Goal: Task Accomplishment & Management: Manage account settings

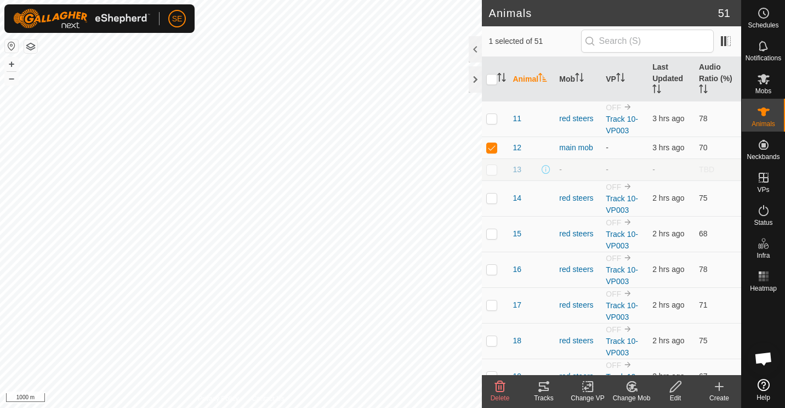
click at [632, 386] on icon at bounding box center [633, 386] width 8 height 5
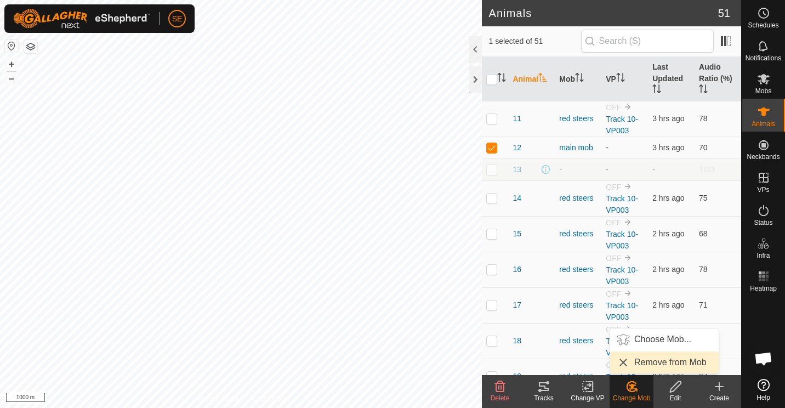
click at [650, 358] on link "Remove from Mob" at bounding box center [665, 363] width 109 height 22
checkbox input "false"
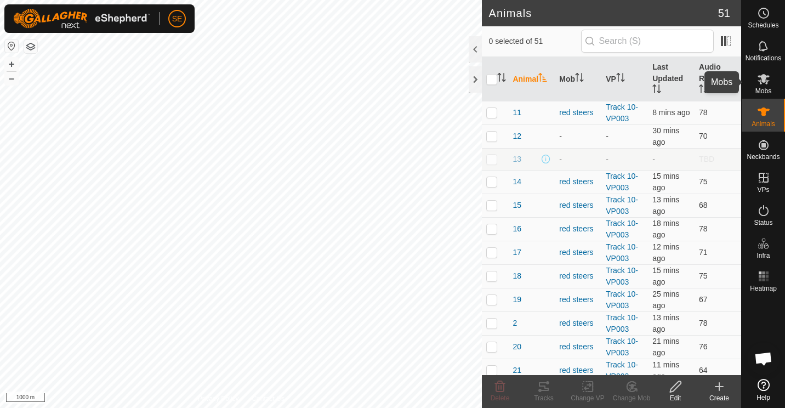
click at [758, 81] on icon at bounding box center [764, 78] width 13 height 13
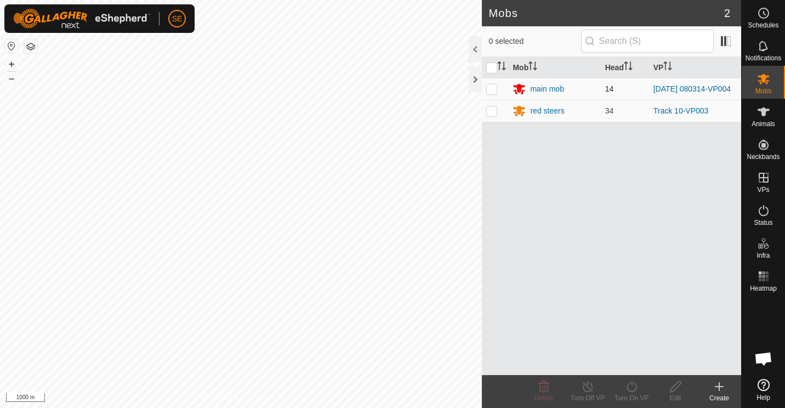
click at [488, 92] on p-checkbox at bounding box center [492, 88] width 11 height 9
checkbox input "true"
click at [587, 389] on icon at bounding box center [588, 386] width 14 height 13
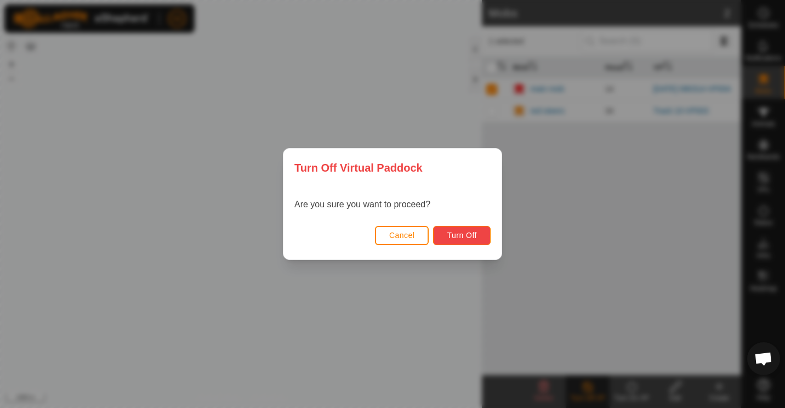
click at [456, 231] on span "Turn Off" at bounding box center [462, 235] width 30 height 9
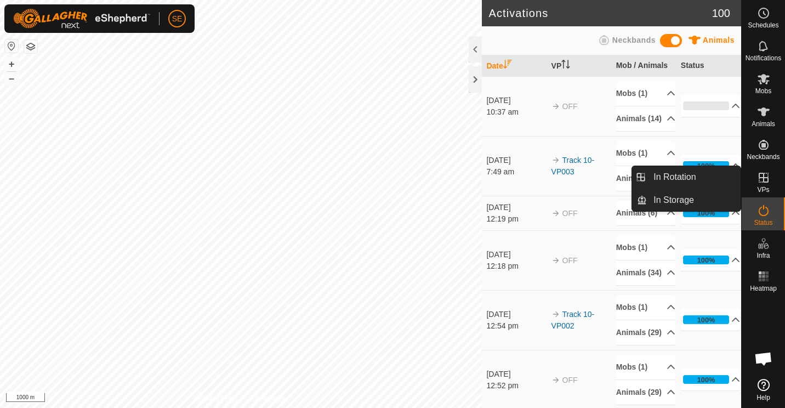
drag, startPoint x: 754, startPoint y: 195, endPoint x: 763, endPoint y: 184, distance: 14.0
click at [763, 184] on es-virtualpaddocks-svg-icon at bounding box center [764, 178] width 20 height 18
click at [662, 179] on link "In Rotation" at bounding box center [694, 177] width 94 height 22
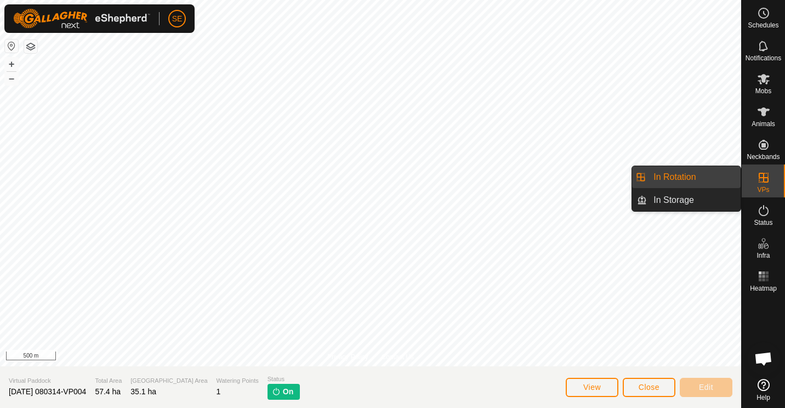
click at [677, 185] on link "In Rotation" at bounding box center [694, 177] width 94 height 22
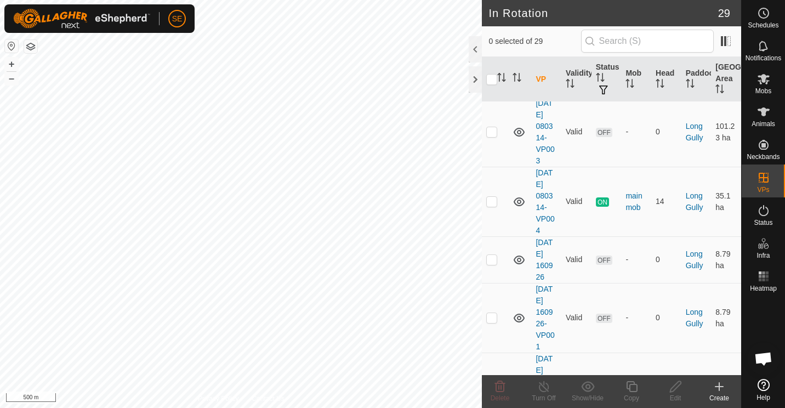
scroll to position [212, 0]
click at [490, 202] on p-checkbox at bounding box center [492, 201] width 11 height 9
checkbox input "true"
click at [634, 388] on icon at bounding box center [632, 386] width 14 height 13
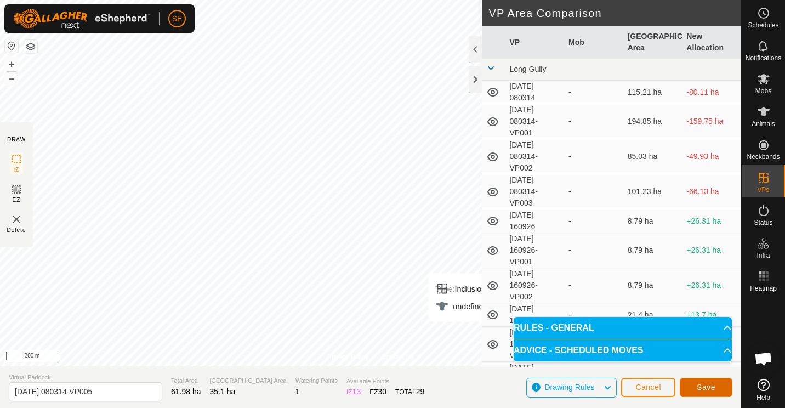
click at [709, 387] on span "Save" at bounding box center [706, 387] width 19 height 9
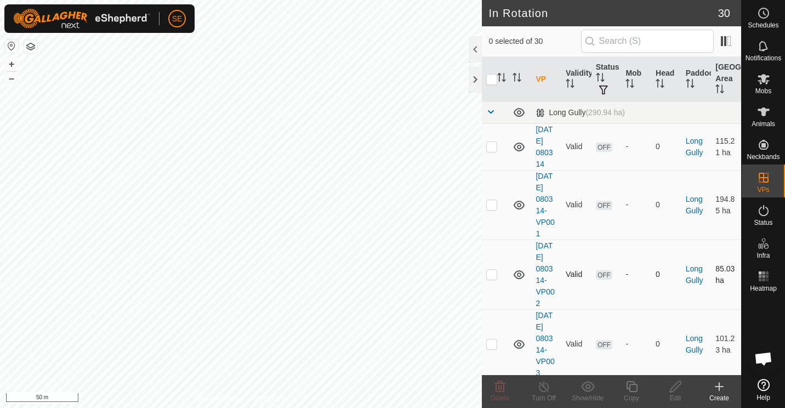
click at [494, 273] on p-checkbox at bounding box center [492, 274] width 11 height 9
checkbox input "false"
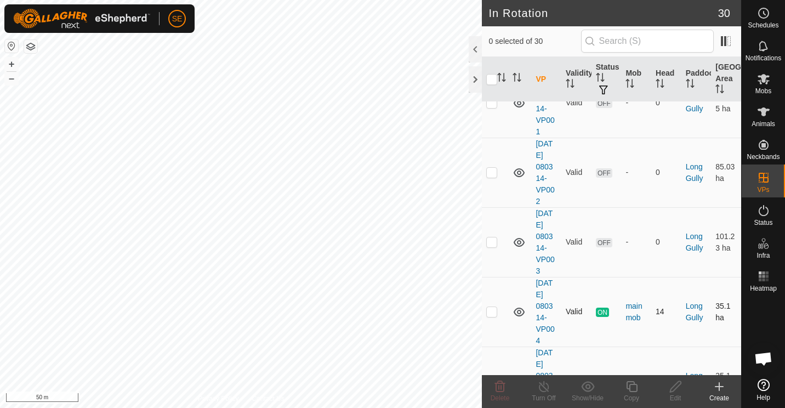
scroll to position [109, 0]
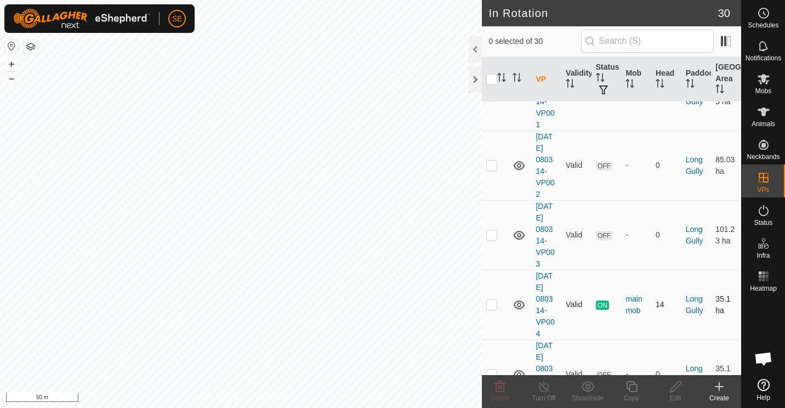
click at [491, 306] on p-checkbox at bounding box center [492, 304] width 11 height 9
checkbox input "true"
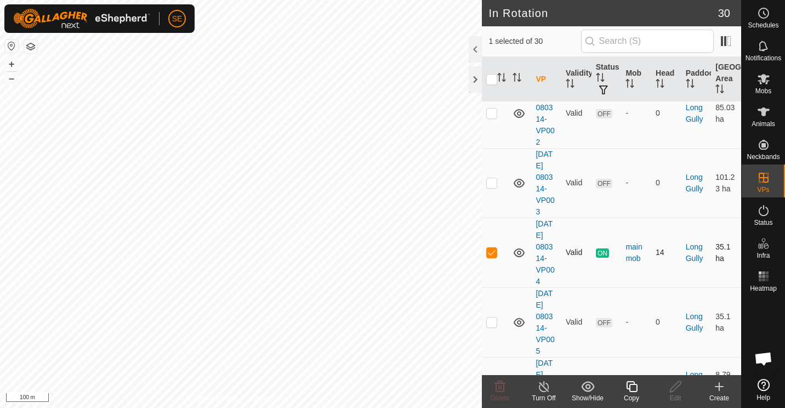
scroll to position [162, 0]
click at [495, 319] on p-checkbox at bounding box center [492, 321] width 11 height 9
checkbox input "true"
click at [489, 246] on td at bounding box center [495, 252] width 26 height 70
checkbox input "false"
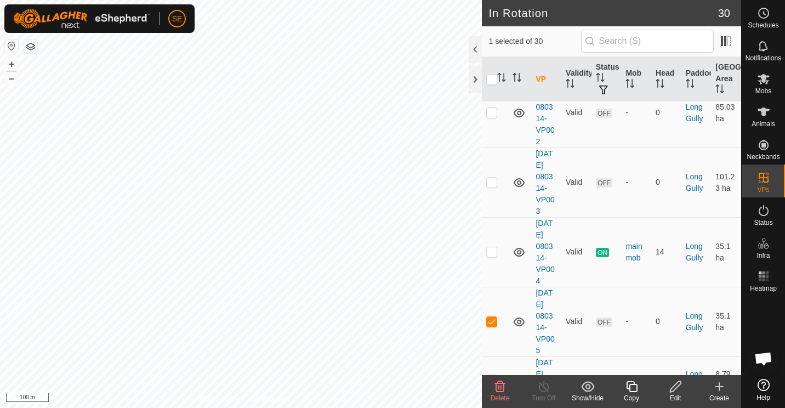
click at [630, 383] on icon at bounding box center [632, 386] width 14 height 13
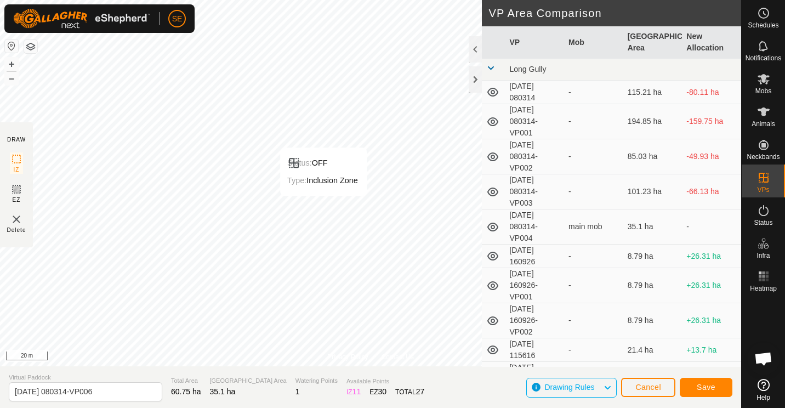
click at [612, 275] on div "Privacy Policy Contact Us Status: OFF Type: Inclusion Zone + – ⇧ i 20 m DRAW IZ…" at bounding box center [371, 204] width 742 height 408
click at [708, 390] on span "Save" at bounding box center [706, 387] width 19 height 9
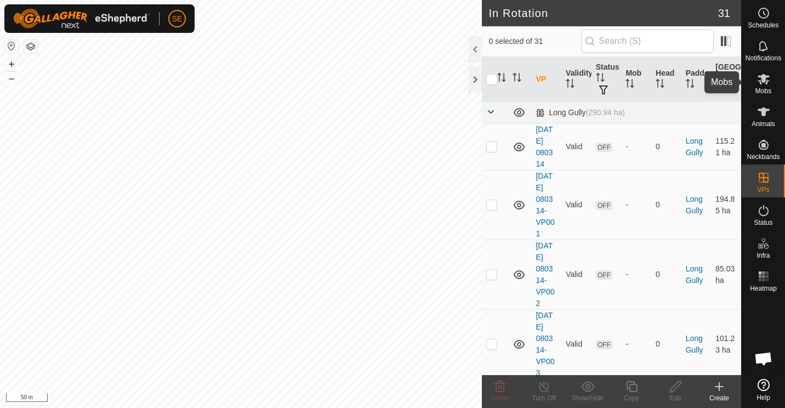
click at [762, 76] on icon at bounding box center [764, 79] width 12 height 10
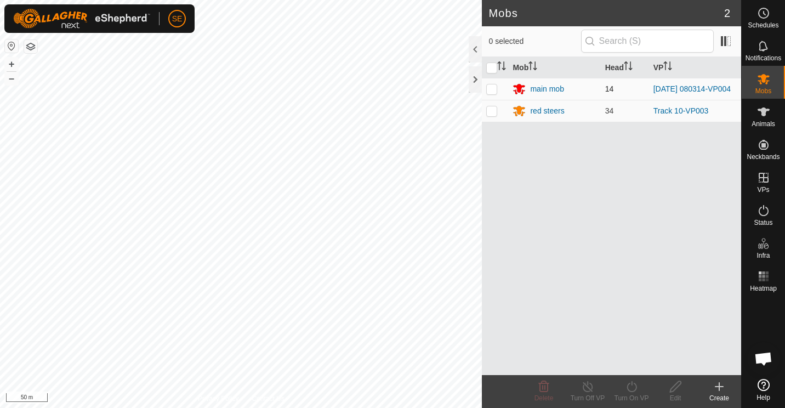
click at [495, 88] on p-checkbox at bounding box center [492, 88] width 11 height 9
checkbox input "true"
click at [633, 388] on icon at bounding box center [632, 386] width 14 height 13
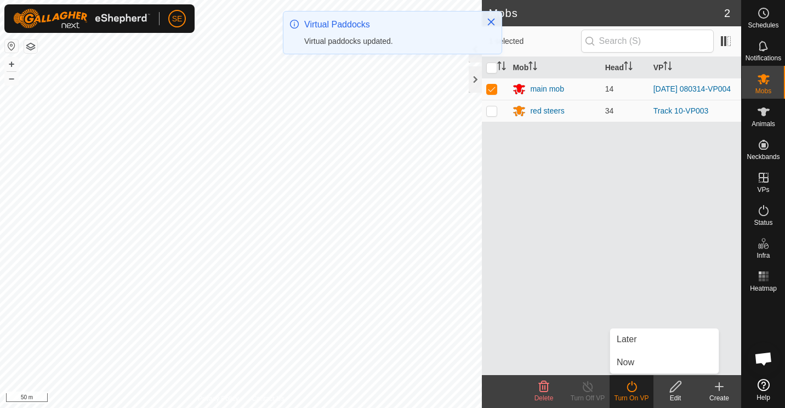
click at [632, 368] on link "Now" at bounding box center [665, 363] width 109 height 22
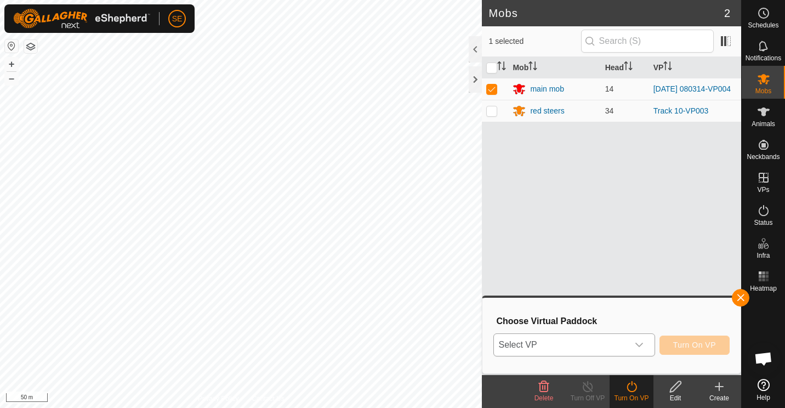
click at [643, 346] on icon "dropdown trigger" at bounding box center [640, 345] width 8 height 4
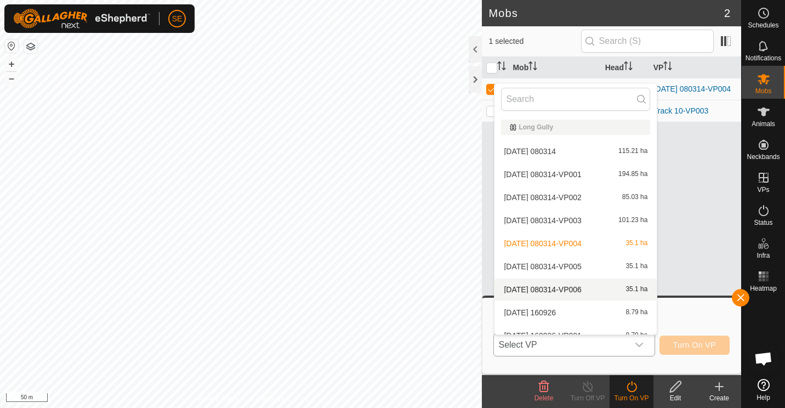
scroll to position [12, 0]
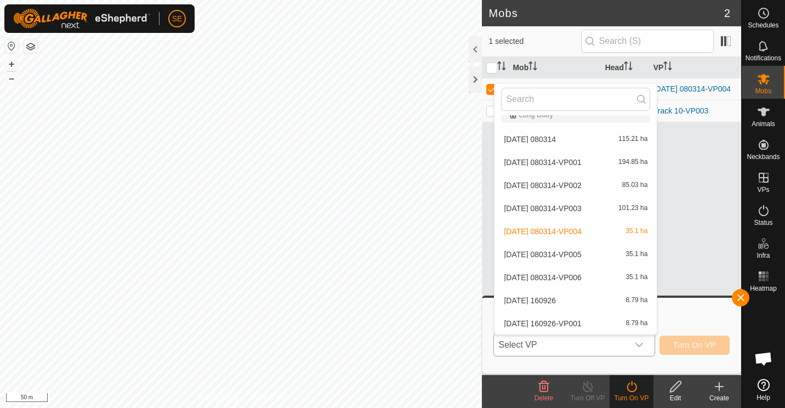
click at [585, 278] on li "[DATE] 080314-VP006 35.1 ha" at bounding box center [576, 278] width 162 height 22
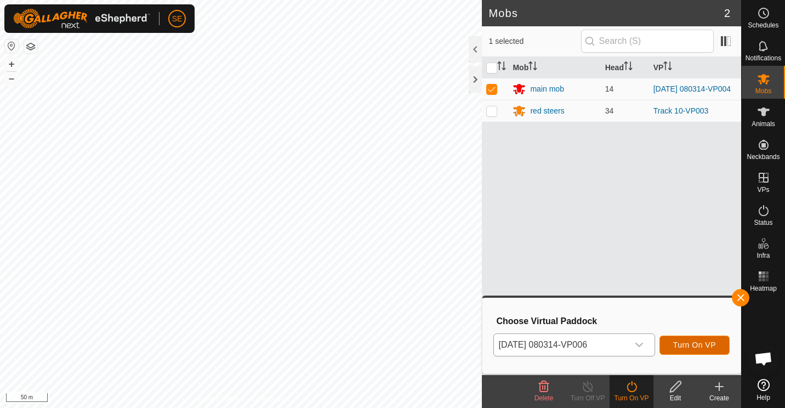
click at [698, 343] on span "Turn On VP" at bounding box center [695, 345] width 43 height 9
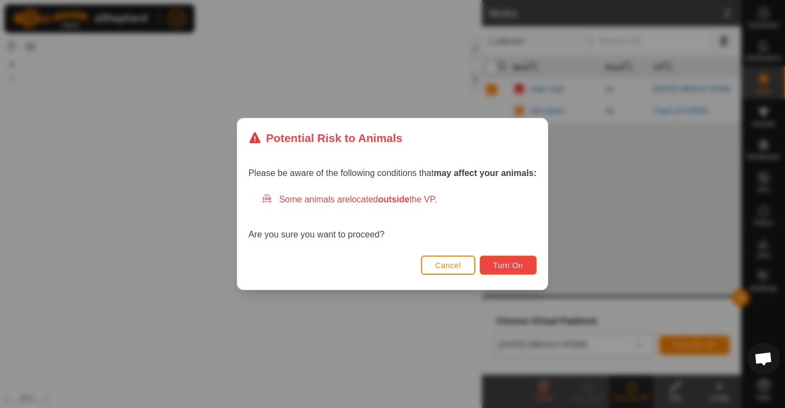
click at [508, 261] on span "Turn On" at bounding box center [509, 265] width 30 height 9
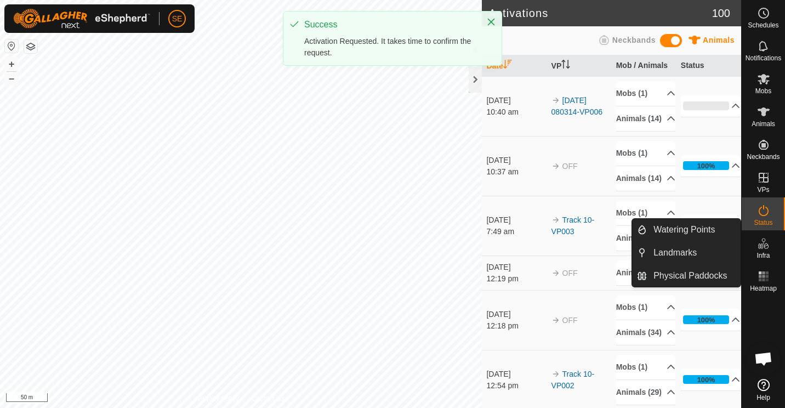
drag, startPoint x: 758, startPoint y: 263, endPoint x: 762, endPoint y: 252, distance: 11.3
click at [762, 252] on span "Infra" at bounding box center [763, 255] width 13 height 7
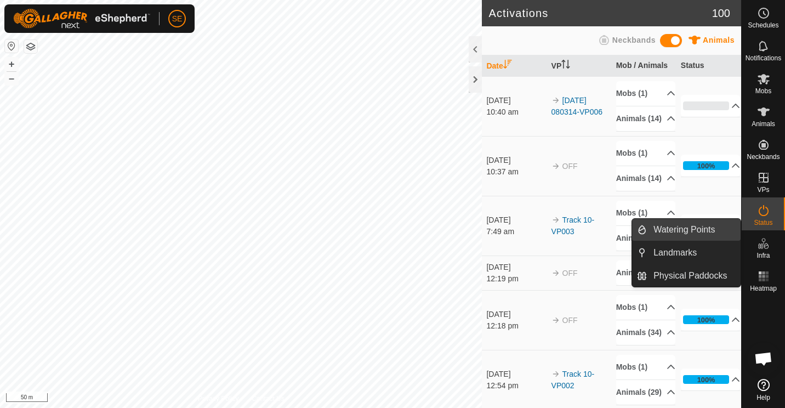
click at [690, 230] on link "Watering Points" at bounding box center [694, 230] width 94 height 22
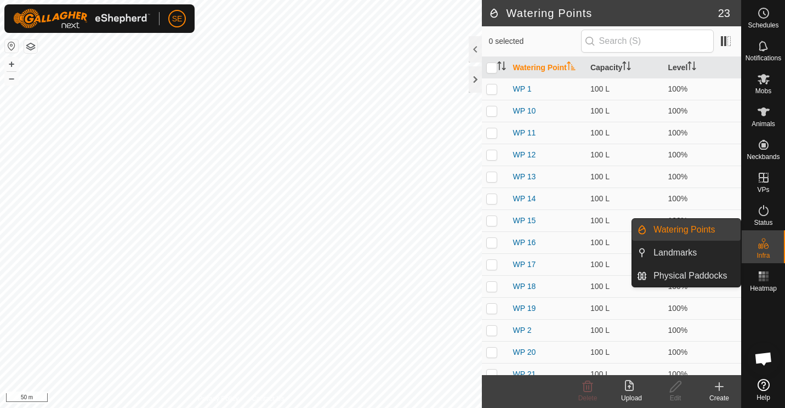
click at [677, 224] on link "Watering Points" at bounding box center [694, 230] width 94 height 22
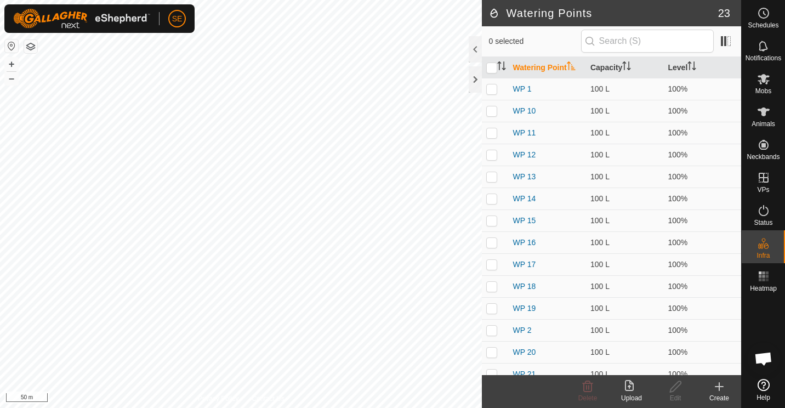
click at [720, 387] on icon at bounding box center [720, 387] width 8 height 0
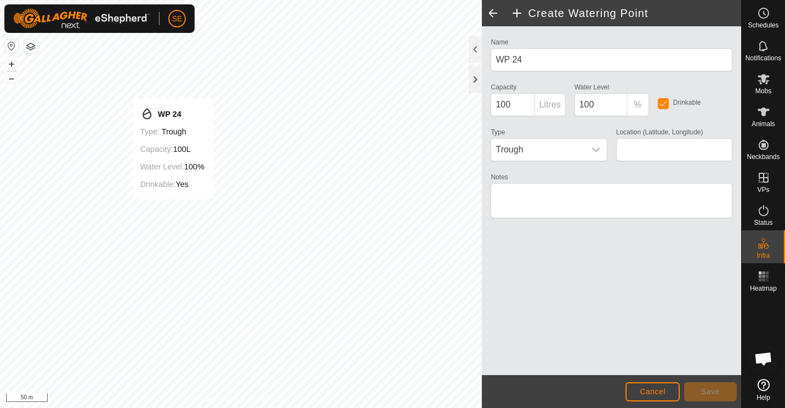
type input "-45.098858, 169.180446"
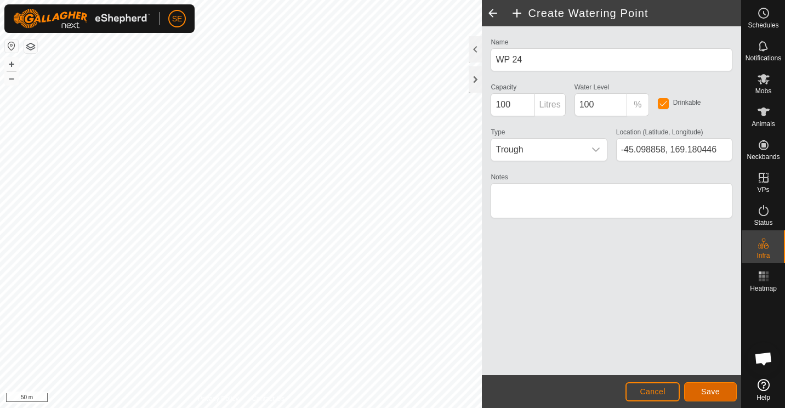
click at [723, 395] on button "Save" at bounding box center [711, 391] width 53 height 19
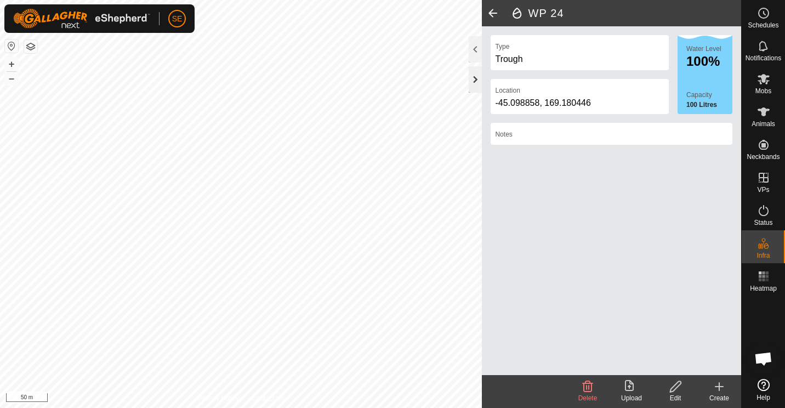
click at [477, 76] on div at bounding box center [475, 79] width 13 height 26
